Goal: Information Seeking & Learning: Find specific fact

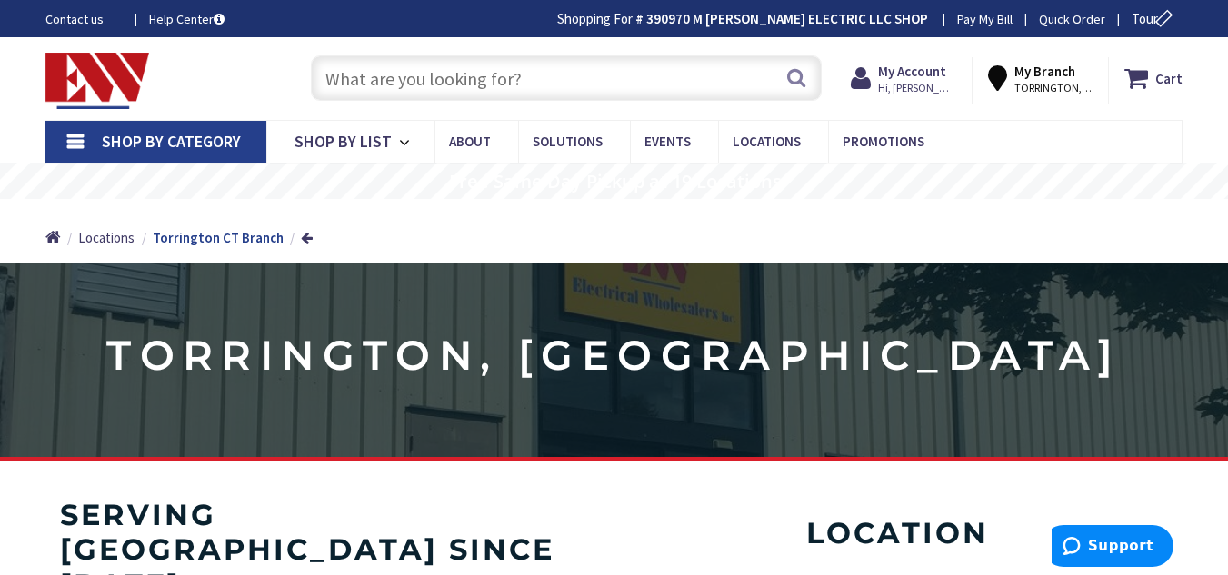
click at [584, 69] on input "text" at bounding box center [566, 77] width 511 height 45
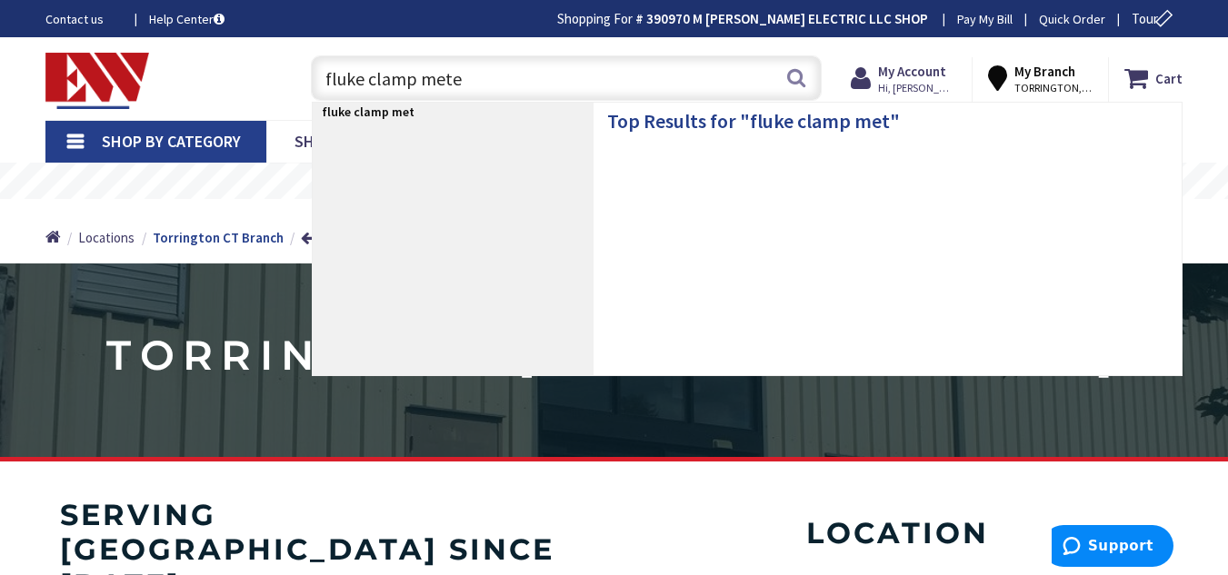
type input "fluke clamp meter"
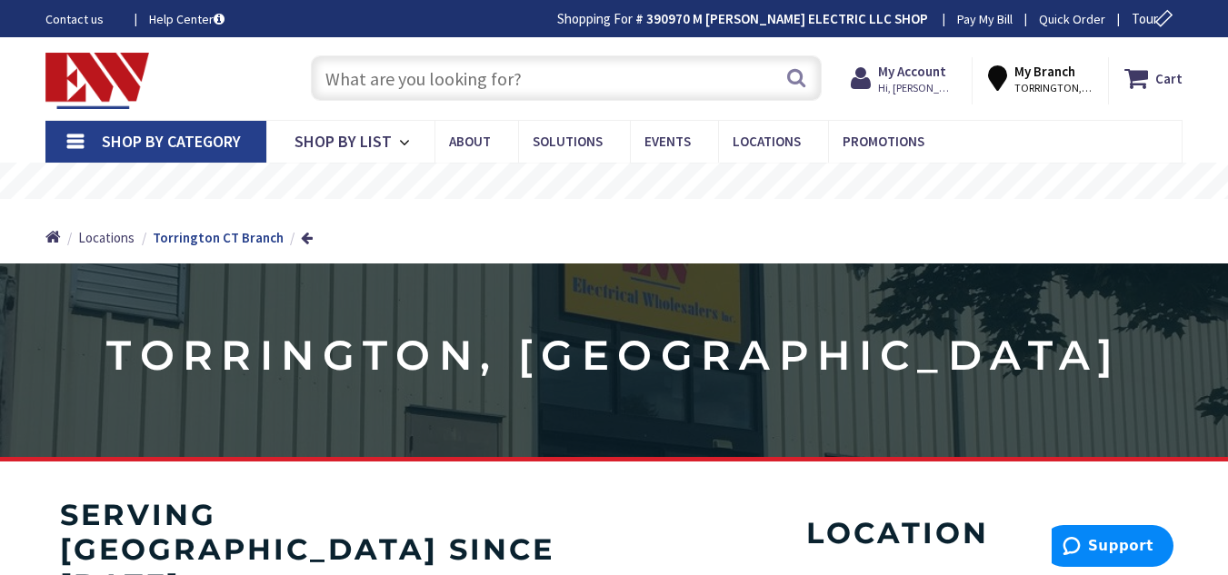
click at [595, 95] on input "text" at bounding box center [566, 77] width 511 height 45
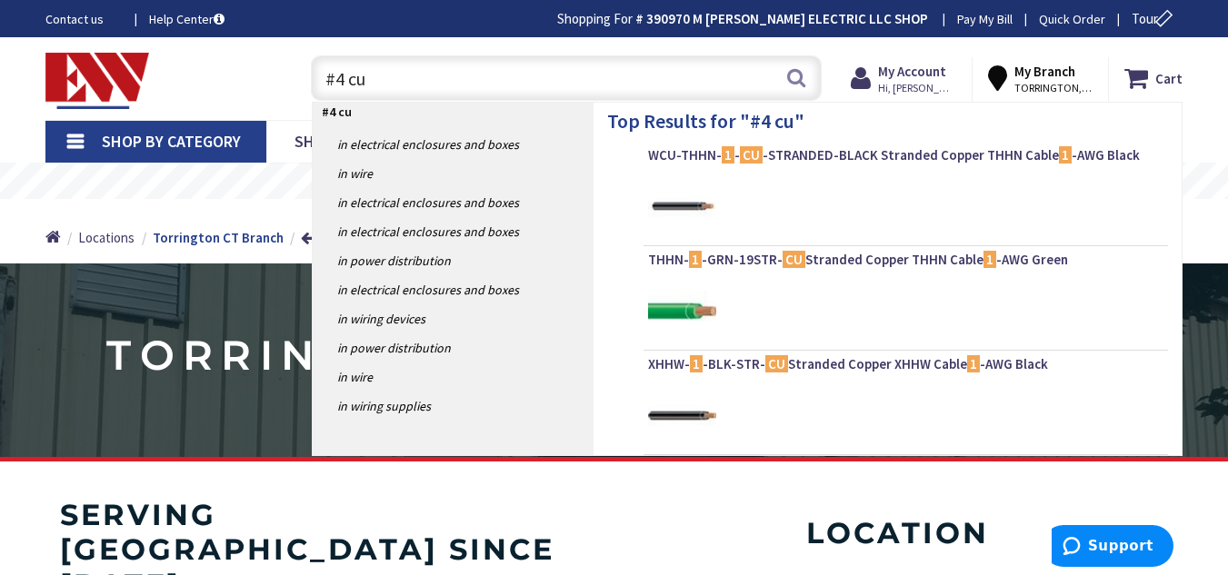
click at [595, 95] on input "#4 cu" at bounding box center [566, 77] width 511 height 45
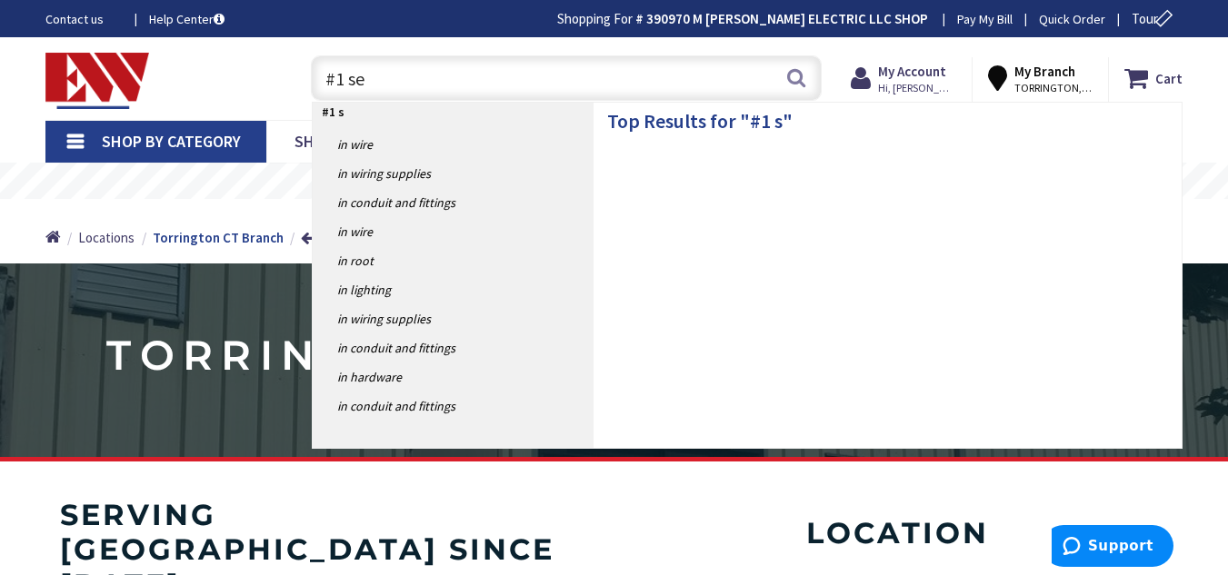
type input "#1 ser"
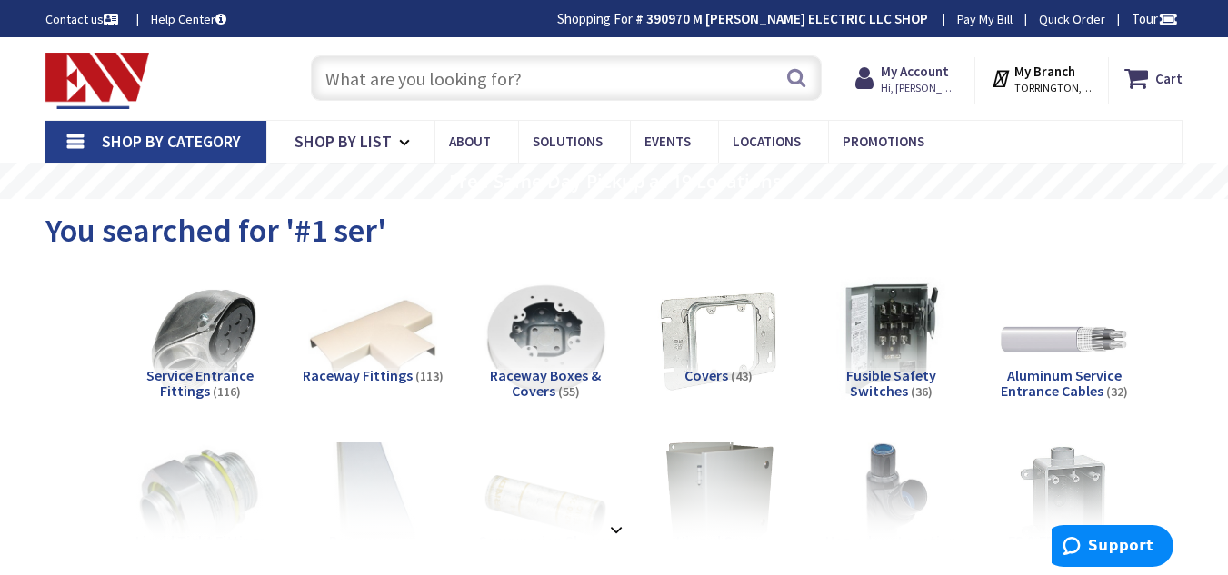
click at [620, 94] on input "text" at bounding box center [566, 77] width 511 height 45
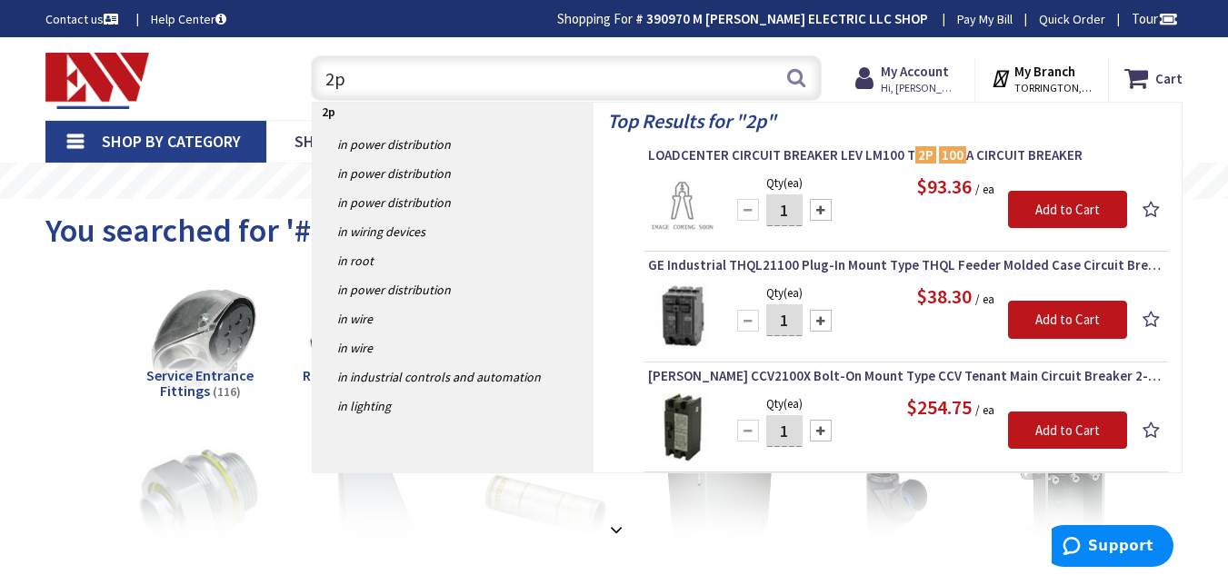
type input "2"
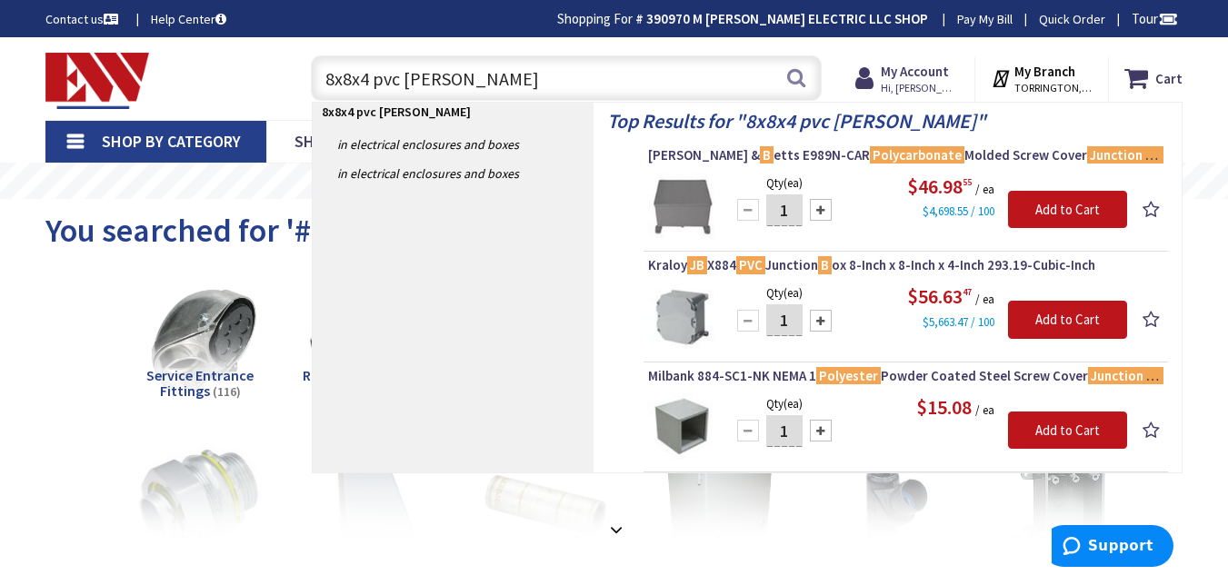
drag, startPoint x: 459, startPoint y: 68, endPoint x: 105, endPoint y: 75, distance: 353.6
click at [105, 75] on div "Toggle Nav 8x8x4 pvc j b 8x8x4 pvc j b Search Cart My Cart Close You have no it…" at bounding box center [614, 78] width 1164 height 61
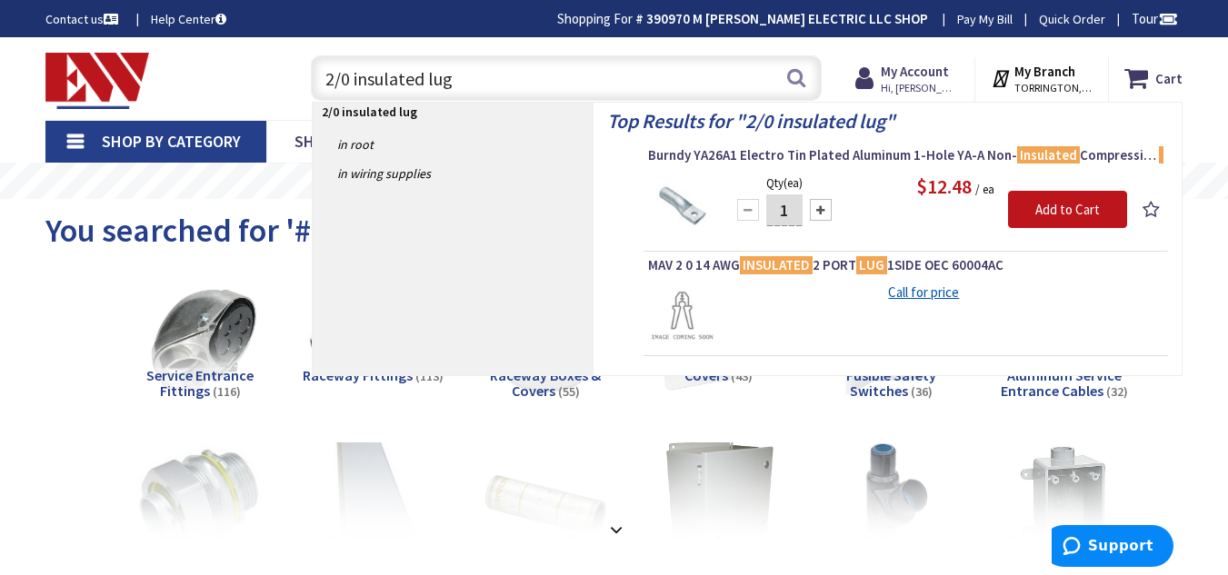
drag, startPoint x: 605, startPoint y: 75, endPoint x: 239, endPoint y: 93, distance: 366.7
click at [239, 93] on div "Toggle Nav 2/0 insulated lug 2/0 insulated lug Search Cart My Cart Close You ha…" at bounding box center [614, 78] width 1164 height 61
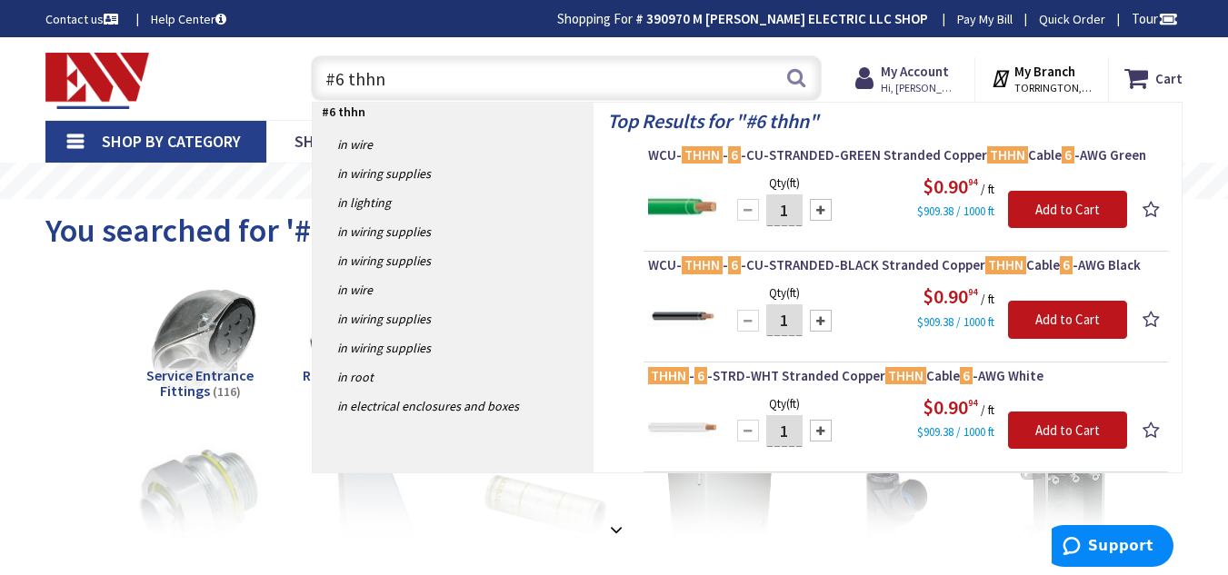
click at [350, 75] on input "#6 thhn" at bounding box center [566, 77] width 511 height 45
type input "#10 thhn"
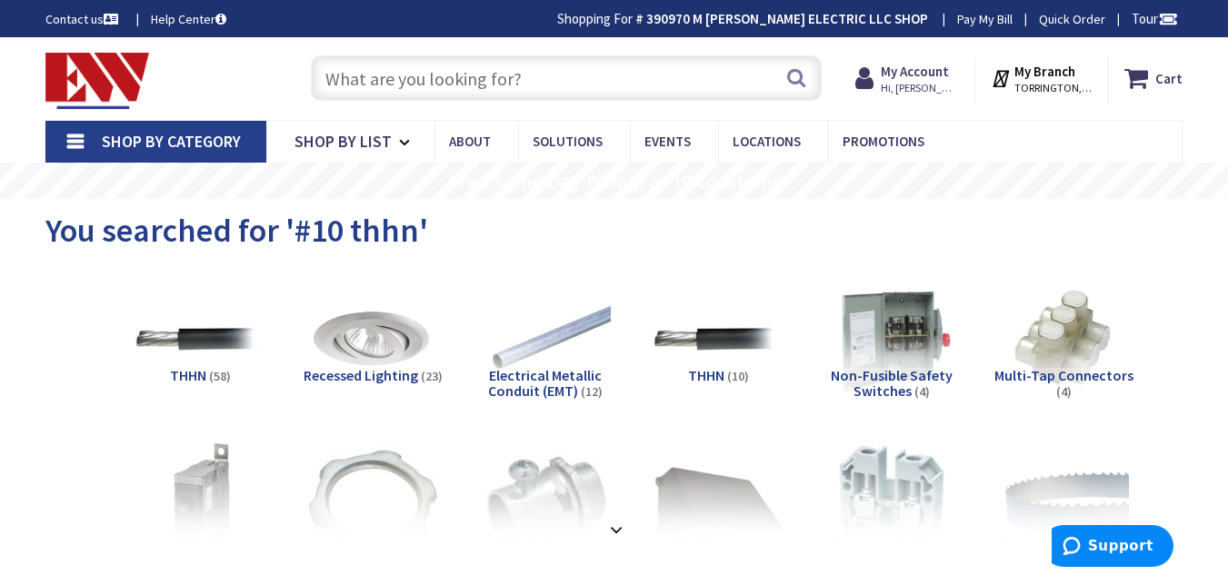
click at [368, 77] on input "text" at bounding box center [566, 77] width 511 height 45
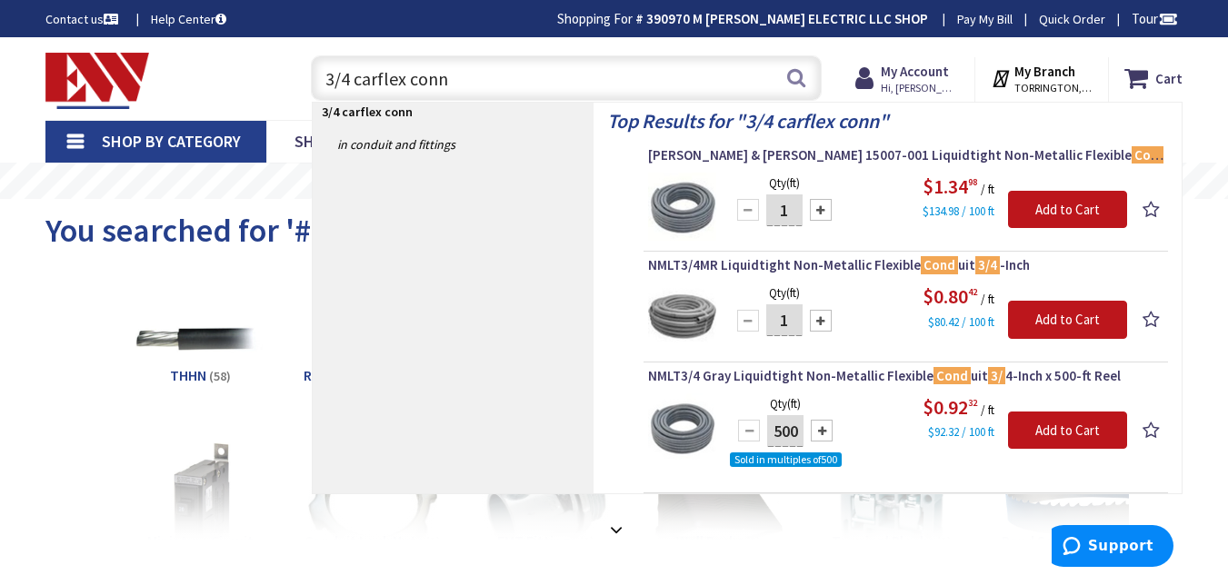
click at [564, 77] on input "3/4 carflex conn" at bounding box center [566, 77] width 511 height 45
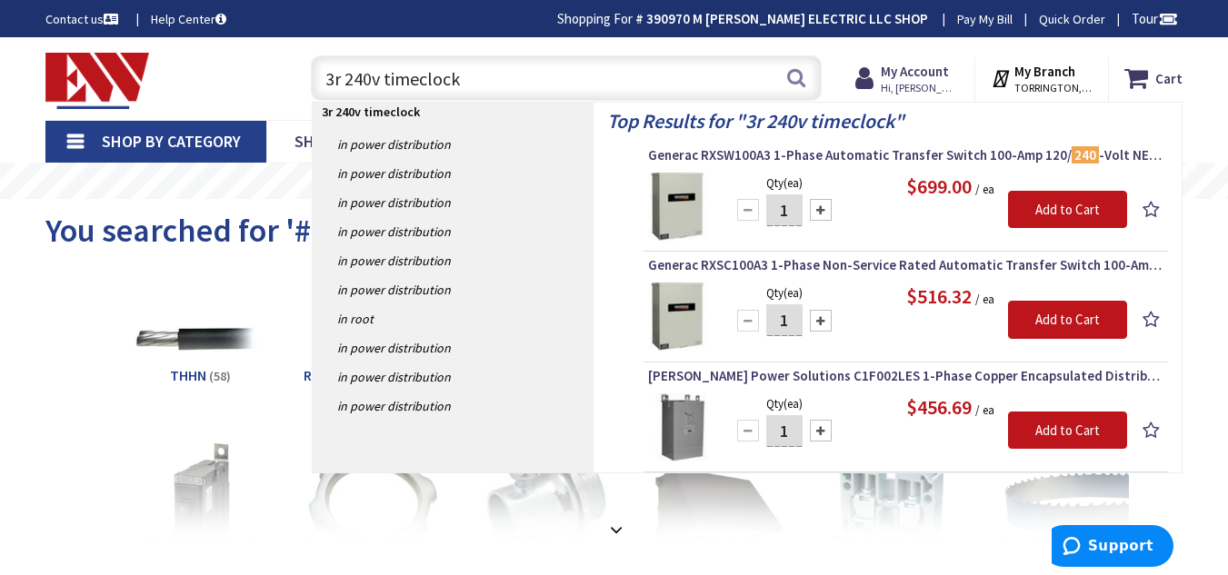
click at [552, 52] on div "3r 240v timeclock 3r 240v timeclock Search" at bounding box center [562, 77] width 520 height 58
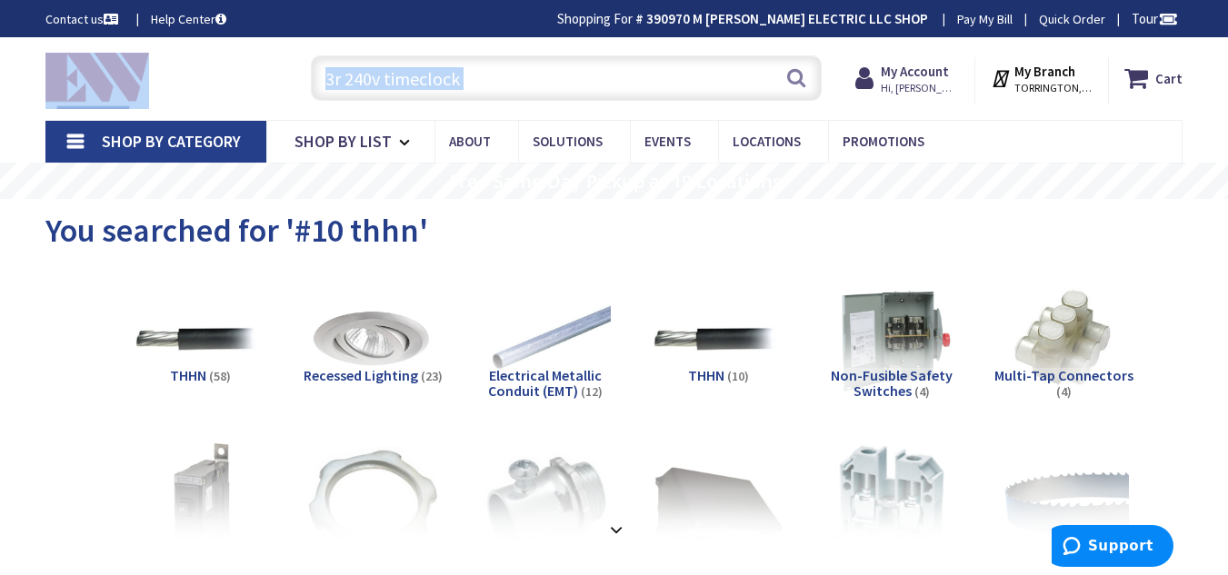
click at [552, 52] on div "3r 240v timeclock 3r 240v timeclock Search" at bounding box center [562, 77] width 520 height 58
click at [528, 72] on input "3r 240v timeclock" at bounding box center [566, 77] width 511 height 45
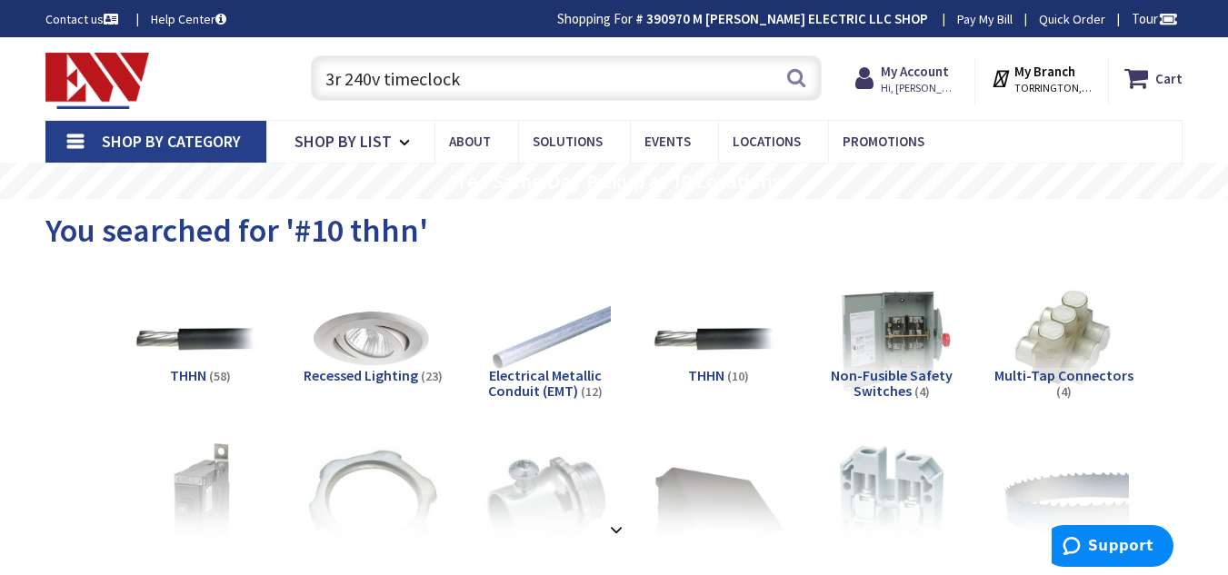
click at [528, 72] on input "3r 240v timeclock" at bounding box center [566, 77] width 511 height 45
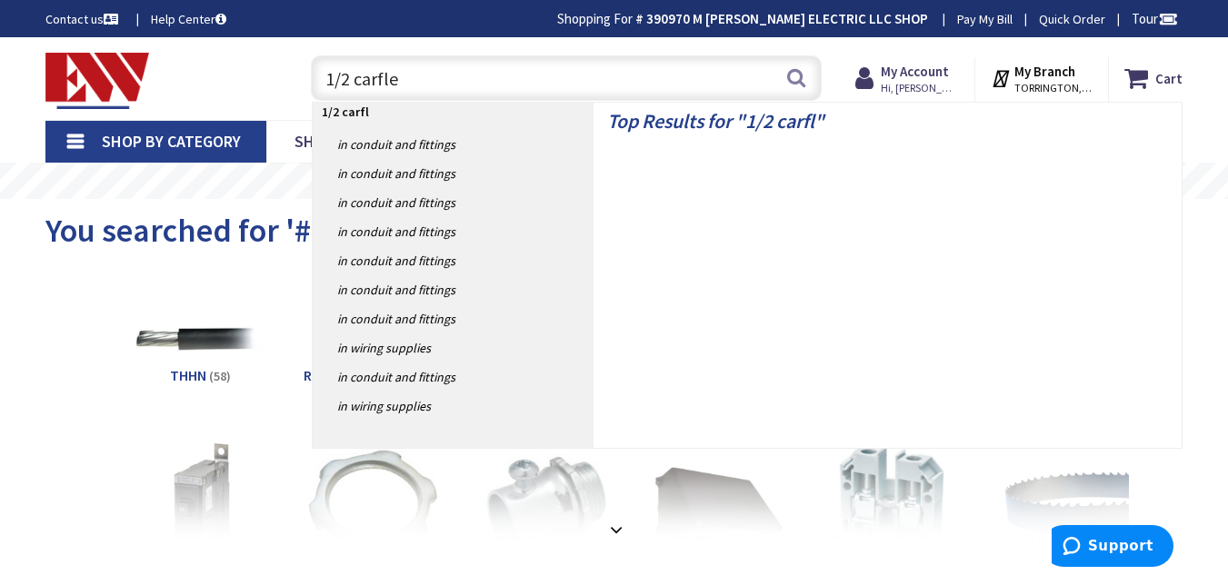
type input "1/2 carflex"
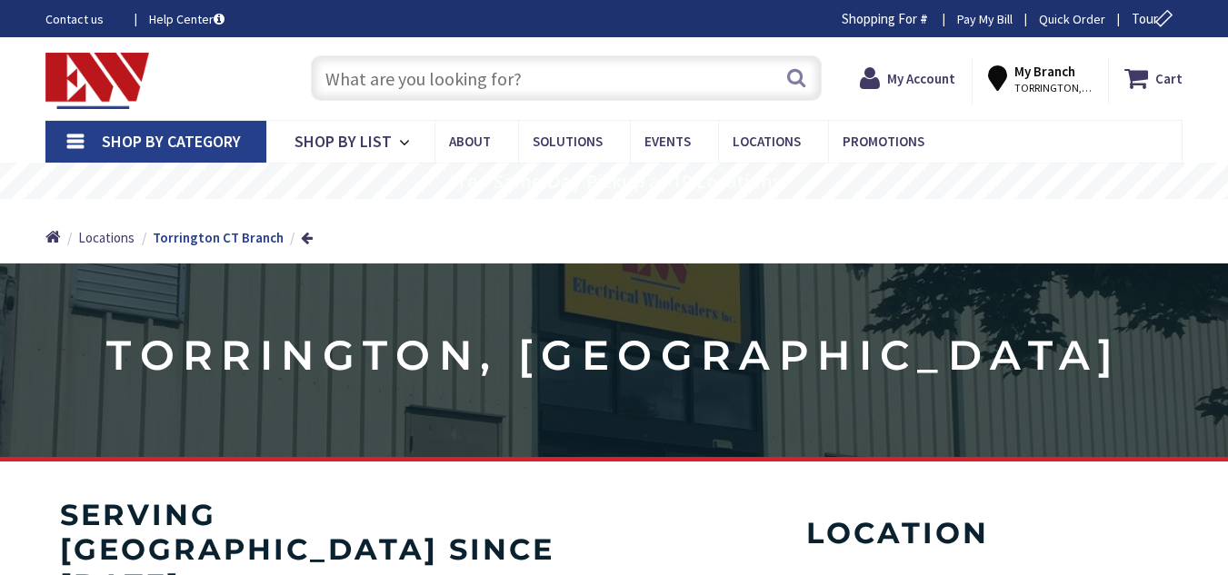
click at [384, 86] on input "text" at bounding box center [566, 77] width 511 height 45
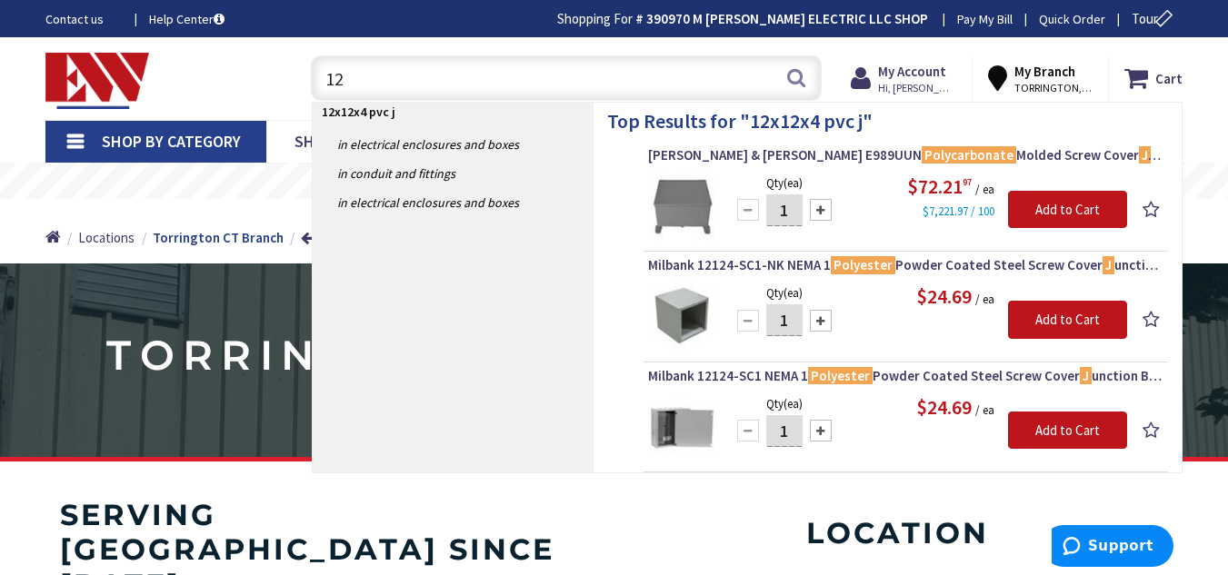
type input "1"
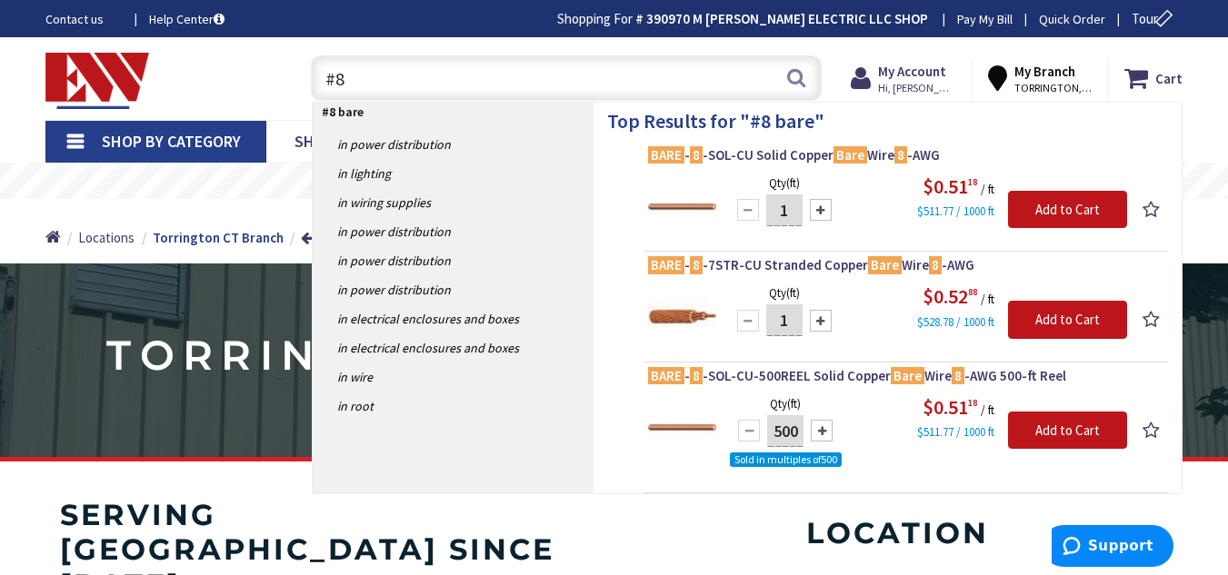
type input "#"
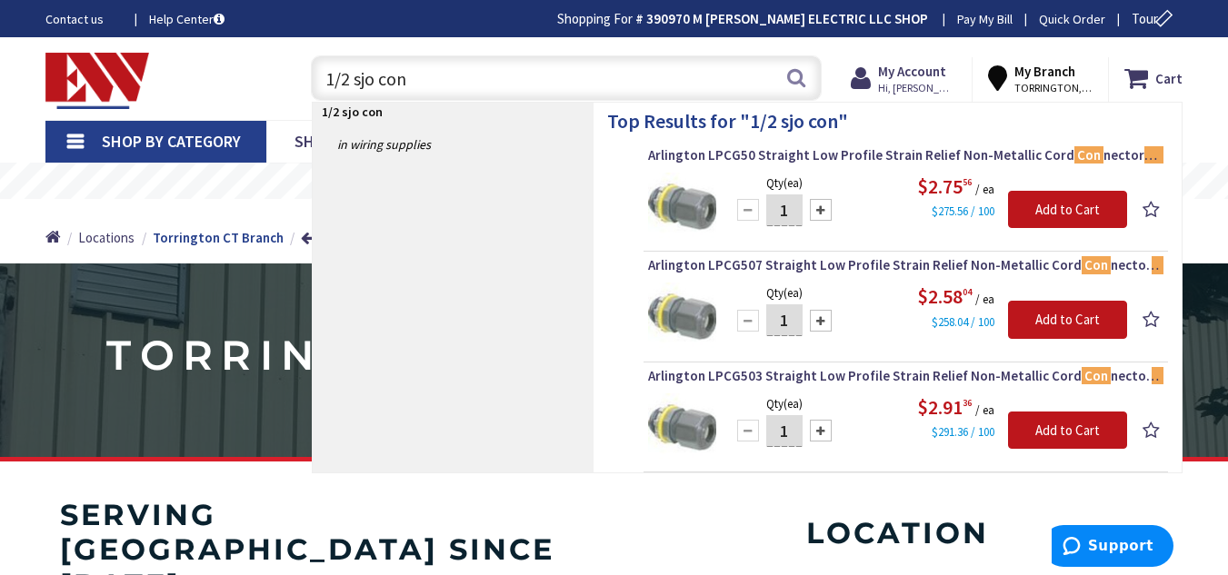
type input "1/2 sjo con"
